Goal: Transaction & Acquisition: Purchase product/service

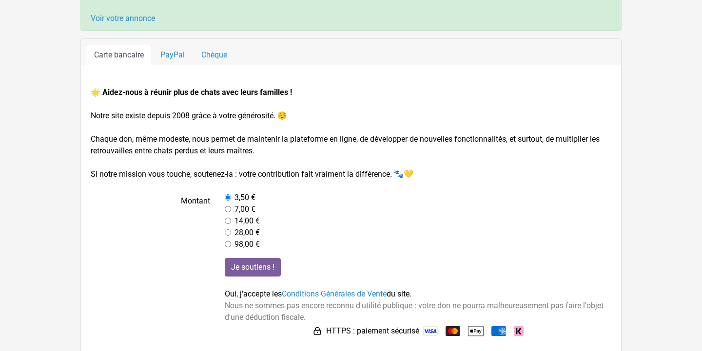
scroll to position [91, 0]
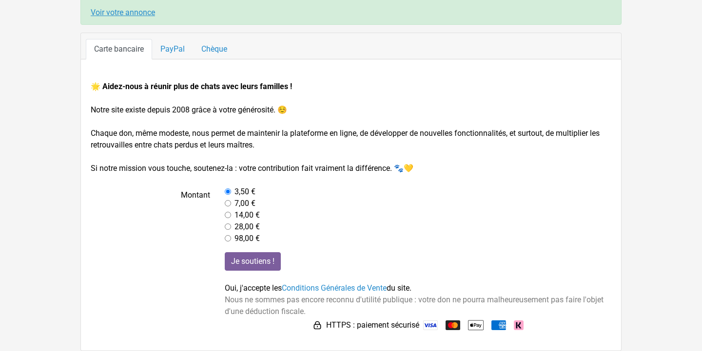
click at [114, 17] on link "Voir votre annonce" at bounding box center [123, 12] width 64 height 9
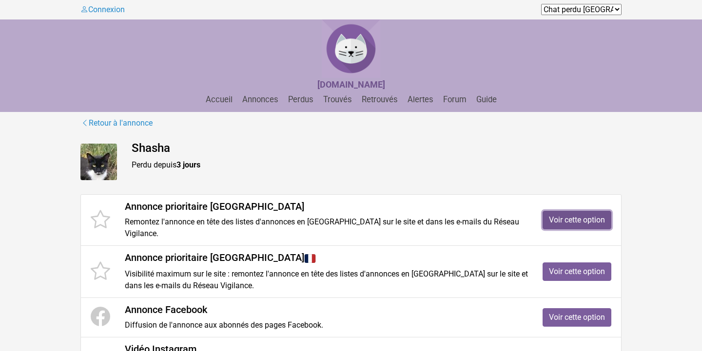
click at [579, 217] on link "Voir cette option" at bounding box center [577, 220] width 69 height 19
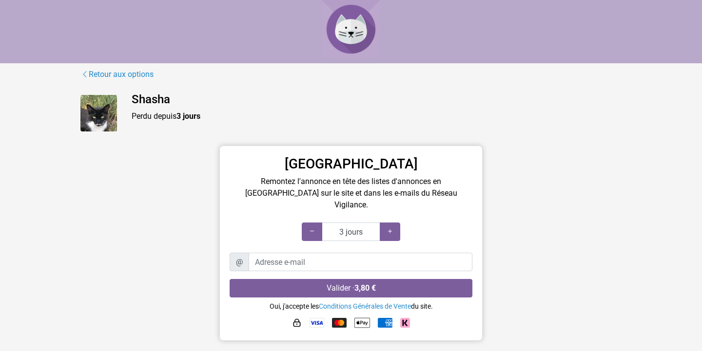
click at [105, 194] on div "Priorité Isère Remontez l'annonce en tête des listes d'annonces en Isère sur le…" at bounding box center [351, 246] width 556 height 200
click at [111, 77] on link "Retour aux options" at bounding box center [117, 74] width 74 height 13
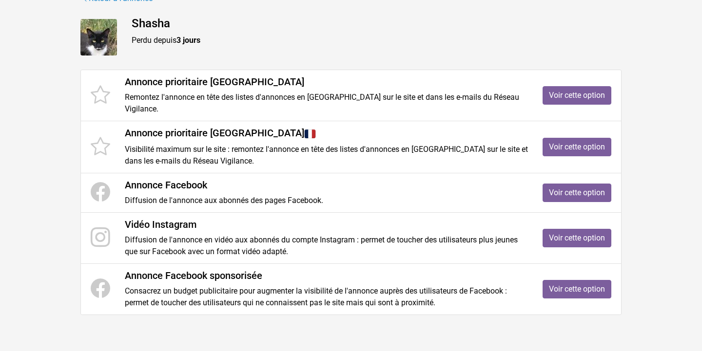
scroll to position [152, 0]
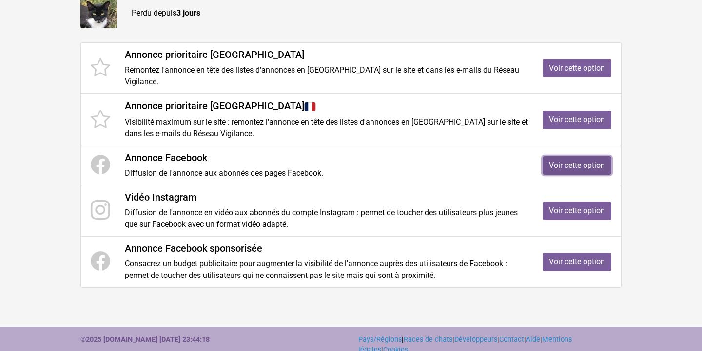
click at [584, 156] on link "Voir cette option" at bounding box center [577, 165] width 69 height 19
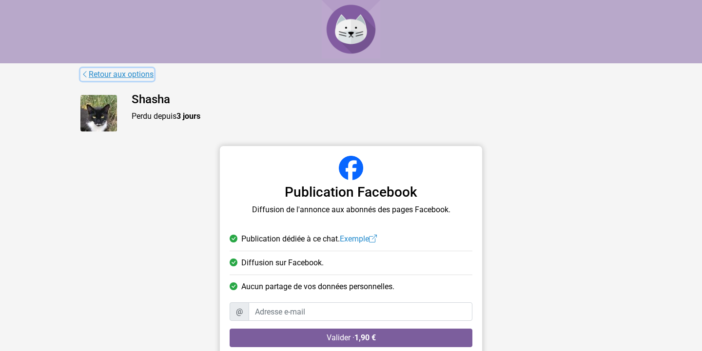
click at [149, 77] on link "Retour aux options" at bounding box center [117, 74] width 74 height 13
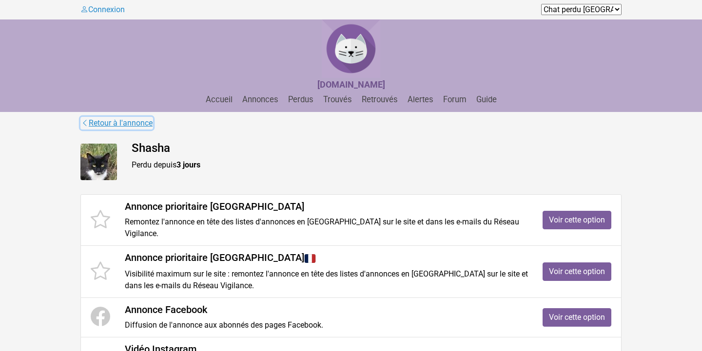
click at [126, 122] on link "Retour à l'annonce" at bounding box center [116, 123] width 73 height 13
